Goal: Task Accomplishment & Management: Use online tool/utility

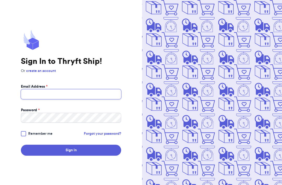
click at [77, 99] on input "Email Address *" at bounding box center [71, 94] width 100 height 10
type input "[EMAIL_ADDRESS][DOMAIN_NAME]"
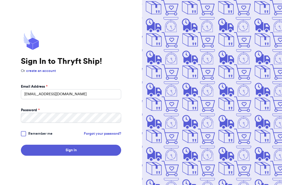
click at [21, 136] on div at bounding box center [23, 133] width 5 height 5
click at [0, 0] on input "Remember me" at bounding box center [0, 0] width 0 height 0
click at [54, 155] on button "Sign In" at bounding box center [71, 149] width 100 height 11
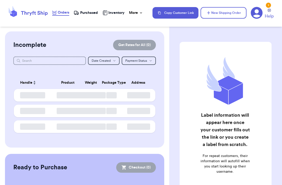
checkbox input "false"
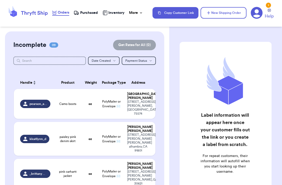
click at [55, 104] on td "Camo boots" at bounding box center [68, 104] width 28 height 30
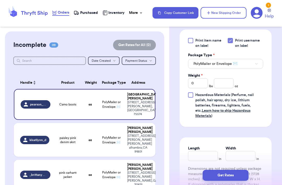
scroll to position [250, 0]
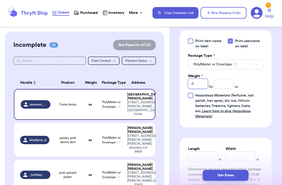
click at [199, 79] on input "0" at bounding box center [198, 84] width 20 height 10
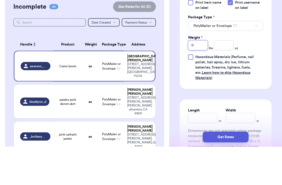
scroll to position [17, 0]
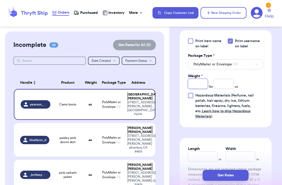
type input "1"
type input "1.2"
type input "1.22"
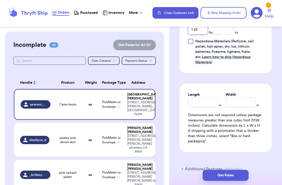
scroll to position [307, 0]
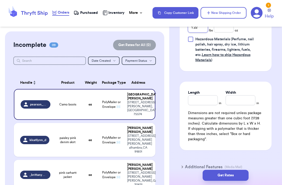
type input "1.22"
click at [203, 95] on input "Length" at bounding box center [203, 100] width 30 height 10
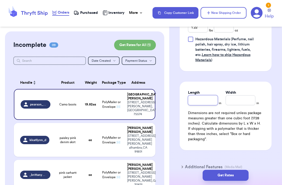
type input "1"
type input "10"
click at [239, 95] on input "Width *" at bounding box center [241, 100] width 30 height 10
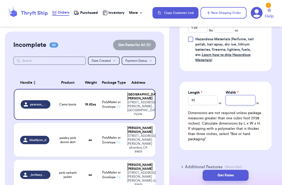
type input "1"
type input "13"
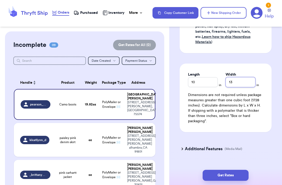
scroll to position [324, 0]
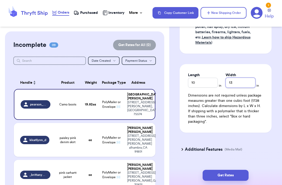
type input "13"
click at [242, 166] on div "Get Rates" at bounding box center [225, 174] width 113 height 19
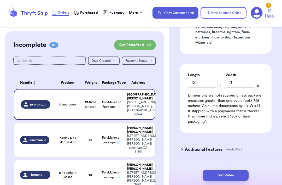
click at [236, 171] on button "Get Rates" at bounding box center [226, 175] width 46 height 11
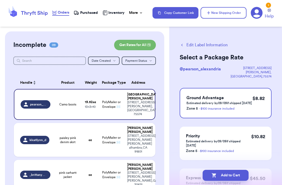
click at [227, 175] on button "Add to Cart" at bounding box center [226, 175] width 46 height 11
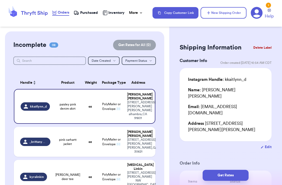
click at [268, 7] on div "1" at bounding box center [268, 5] width 5 height 5
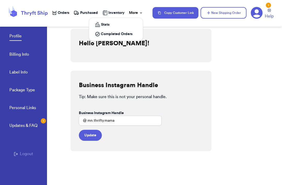
click at [141, 10] on div "More" at bounding box center [136, 12] width 14 height 5
click at [136, 12] on div "More" at bounding box center [136, 12] width 14 height 5
click at [63, 15] on span "Orders" at bounding box center [63, 12] width 11 height 5
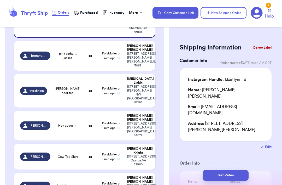
scroll to position [86, 0]
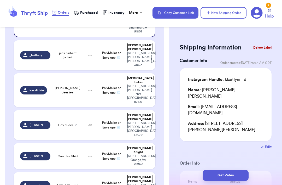
click at [66, 123] on span "Hey dudes + 1" at bounding box center [67, 125] width 19 height 4
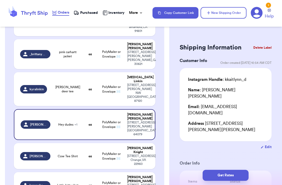
type input "Hey dudes"
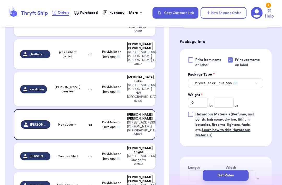
scroll to position [250, 0]
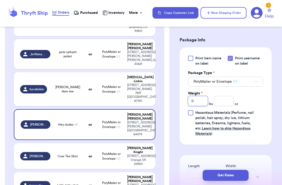
click at [201, 96] on input "0" at bounding box center [198, 101] width 20 height 10
click at [199, 96] on input "0" at bounding box center [198, 101] width 20 height 10
type input ".8"
type input ".80"
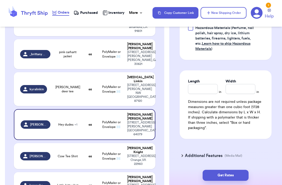
scroll to position [335, 0]
type input ".80"
click at [207, 84] on input "Length" at bounding box center [203, 89] width 30 height 10
type input "1"
type input "10"
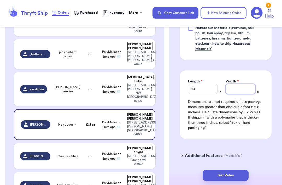
click at [232, 84] on input "Width *" at bounding box center [241, 89] width 30 height 10
type input "1"
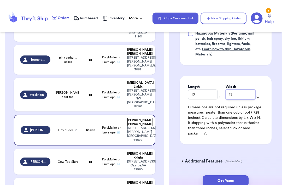
scroll to position [7, 0]
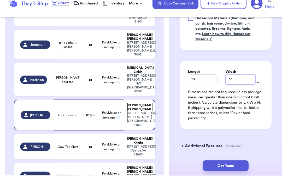
type input "13"
click at [230, 170] on button "Get Rates" at bounding box center [226, 175] width 46 height 11
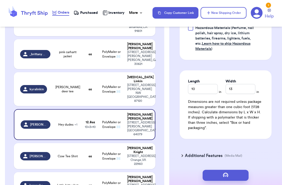
scroll to position [0, 0]
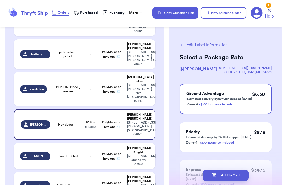
click at [229, 171] on button "Add to Cart" at bounding box center [226, 175] width 46 height 11
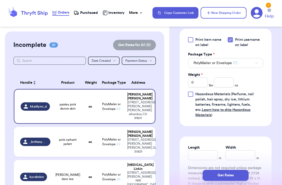
scroll to position [252, 0]
click at [199, 77] on input "0" at bounding box center [198, 82] width 20 height 10
type input ".4"
type input ".43"
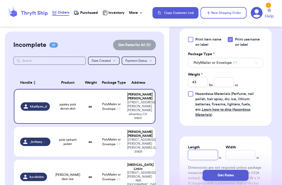
click at [206, 150] on input "Length" at bounding box center [203, 155] width 30 height 10
type input "1"
type input "10"
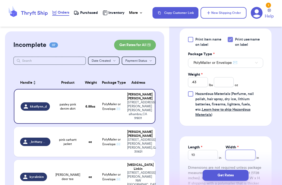
click at [236, 150] on input "Width *" at bounding box center [241, 155] width 30 height 10
type input "7"
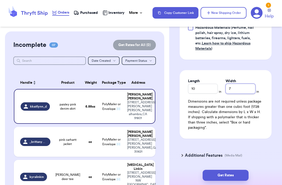
scroll to position [318, 0]
type input "7"
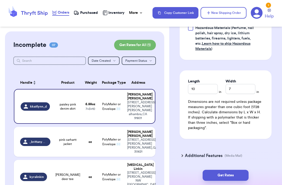
click at [231, 168] on div "Get Rates" at bounding box center [225, 174] width 113 height 19
click at [231, 178] on button "Get Rates" at bounding box center [226, 175] width 46 height 11
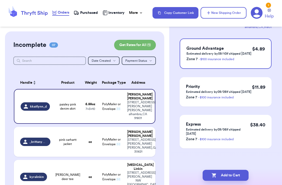
scroll to position [0, 0]
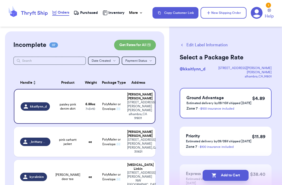
click at [238, 174] on button "Add to Cart" at bounding box center [226, 175] width 46 height 11
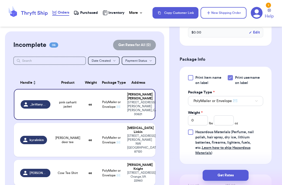
scroll to position [214, 0]
click at [201, 115] on input "0" at bounding box center [198, 120] width 20 height 10
click at [203, 115] on input "0" at bounding box center [198, 120] width 20 height 10
type input ".4"
type input ".45"
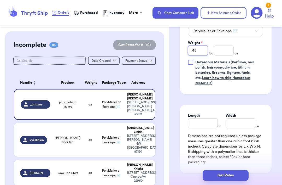
scroll to position [285, 0]
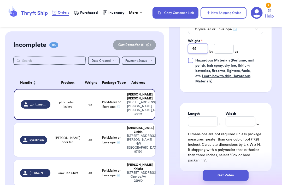
type input ".451"
type input ".4510"
type input ".451"
type input ".45"
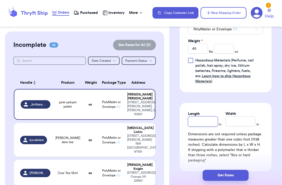
click at [205, 116] on input "Length" at bounding box center [203, 121] width 30 height 10
type input "1"
type input "10"
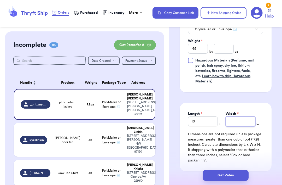
click at [242, 116] on input "Width *" at bounding box center [241, 121] width 30 height 10
type input "7"
type input "8"
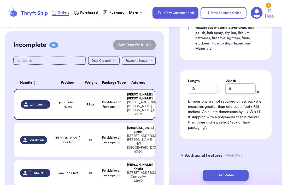
scroll to position [318, 0]
type input "8"
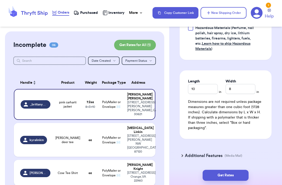
click at [235, 174] on button "Get Rates" at bounding box center [226, 175] width 46 height 11
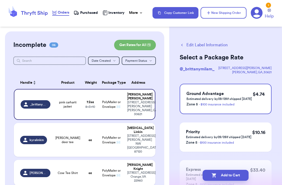
click at [236, 173] on button "Add to Cart" at bounding box center [226, 175] width 46 height 11
